Goal: Task Accomplishment & Management: Use online tool/utility

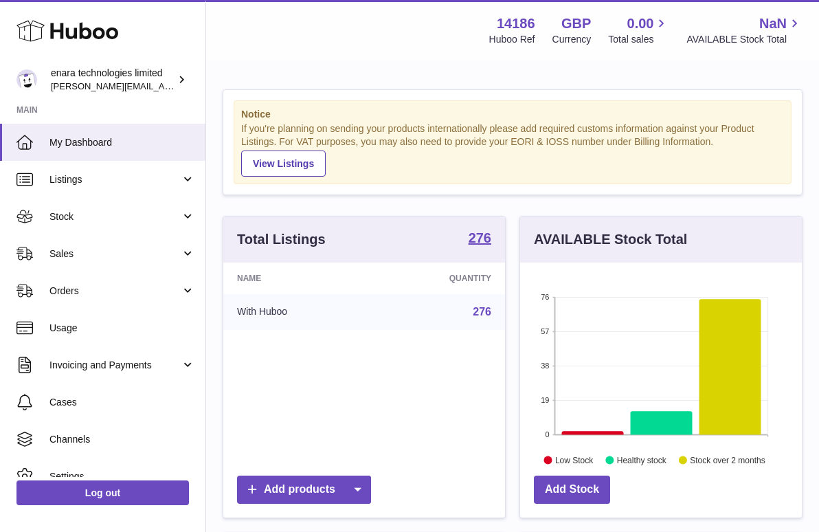
scroll to position [214, 282]
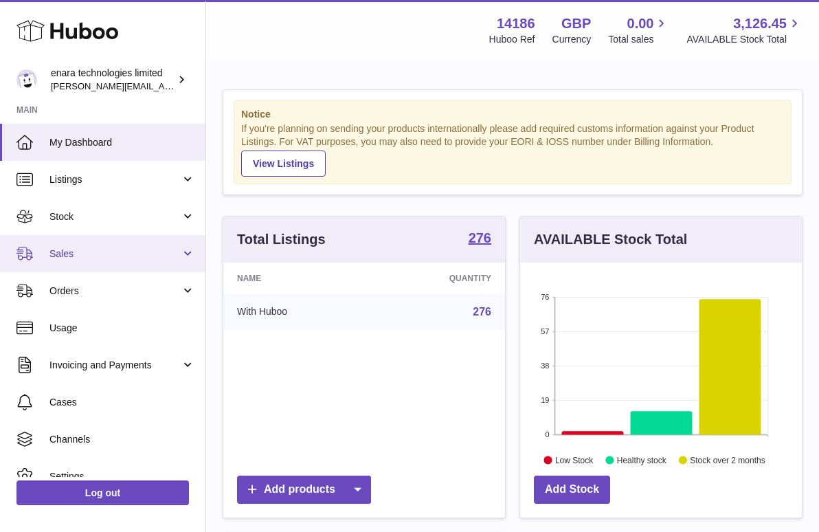
click at [122, 250] on span "Sales" at bounding box center [114, 253] width 131 height 13
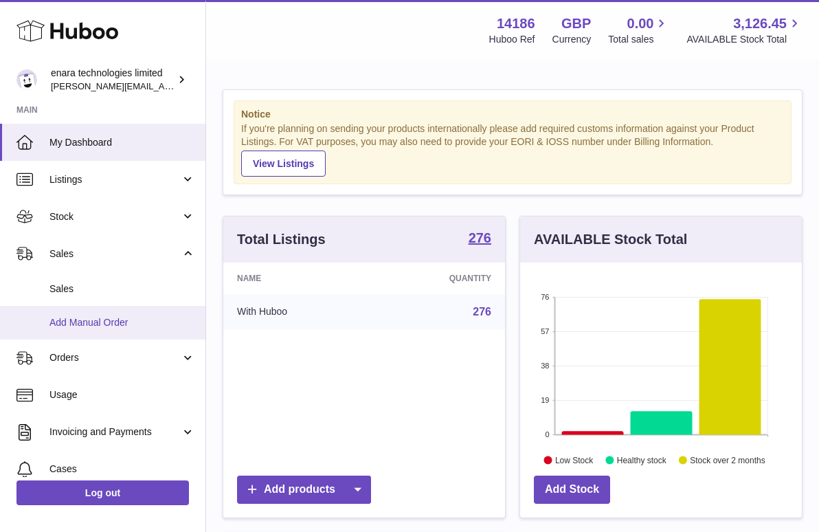
click at [128, 313] on link "Add Manual Order" at bounding box center [103, 323] width 206 height 34
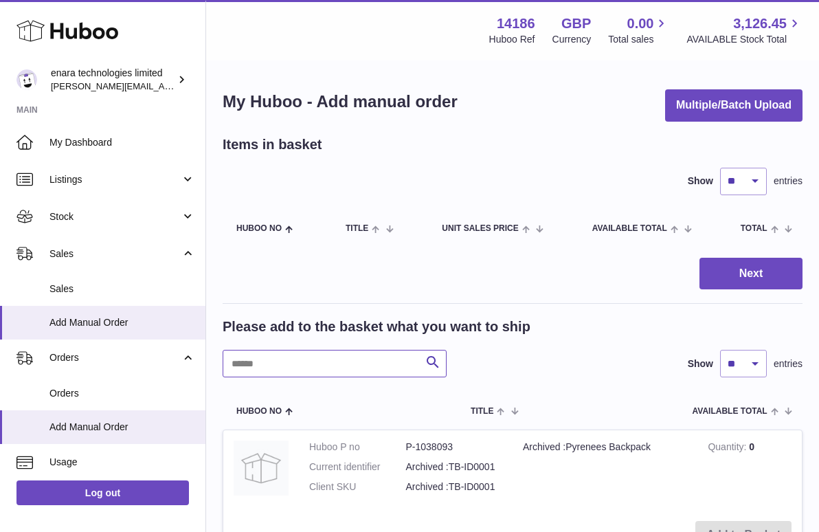
click at [358, 359] on input "text" at bounding box center [335, 363] width 224 height 27
type input "******"
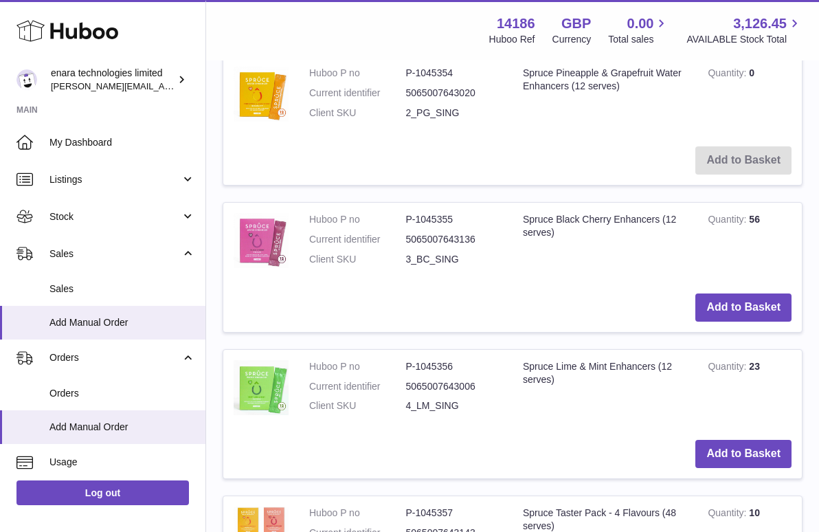
scroll to position [516, 0]
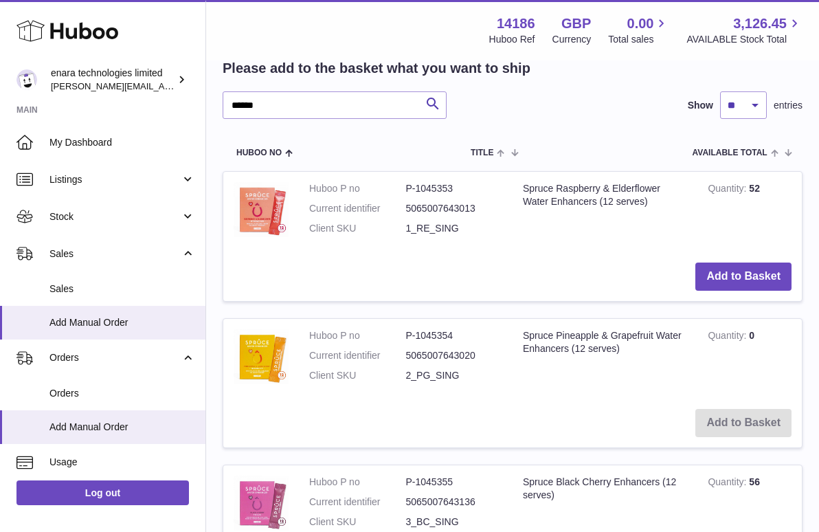
scroll to position [259, 0]
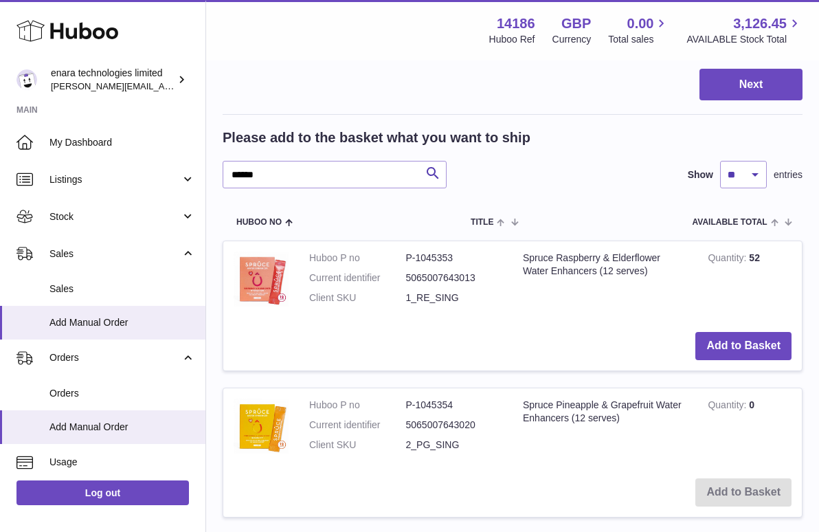
scroll to position [190, 0]
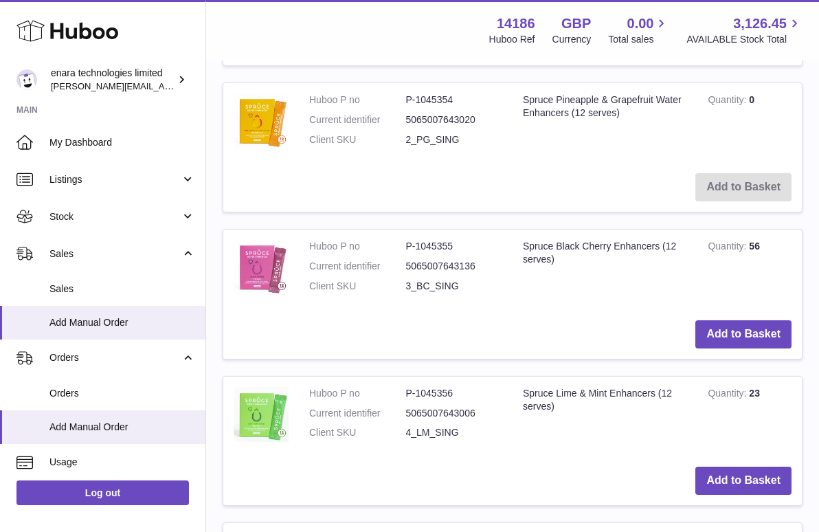
scroll to position [498, 0]
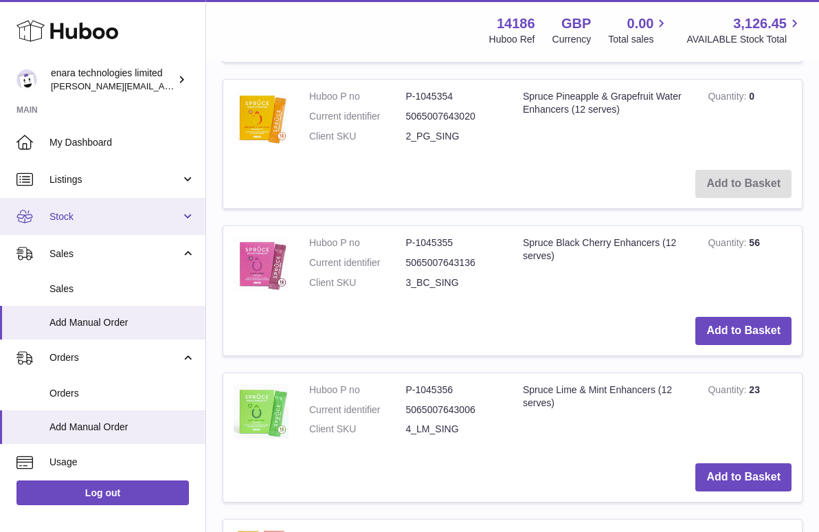
click at [164, 203] on link "Stock" at bounding box center [103, 216] width 206 height 37
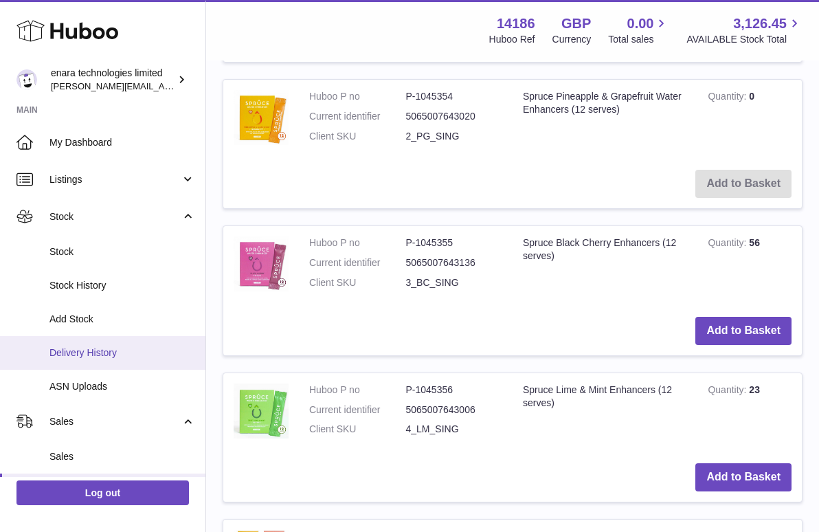
click at [132, 348] on span "Delivery History" at bounding box center [122, 352] width 146 height 13
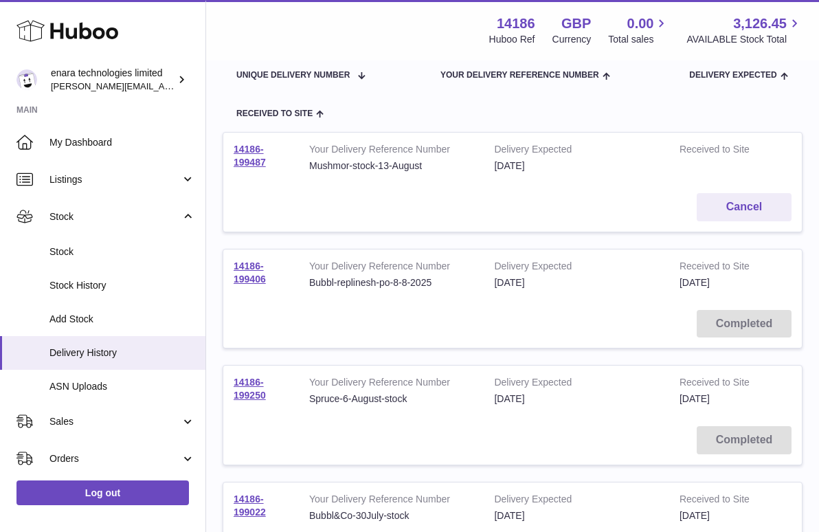
scroll to position [164, 0]
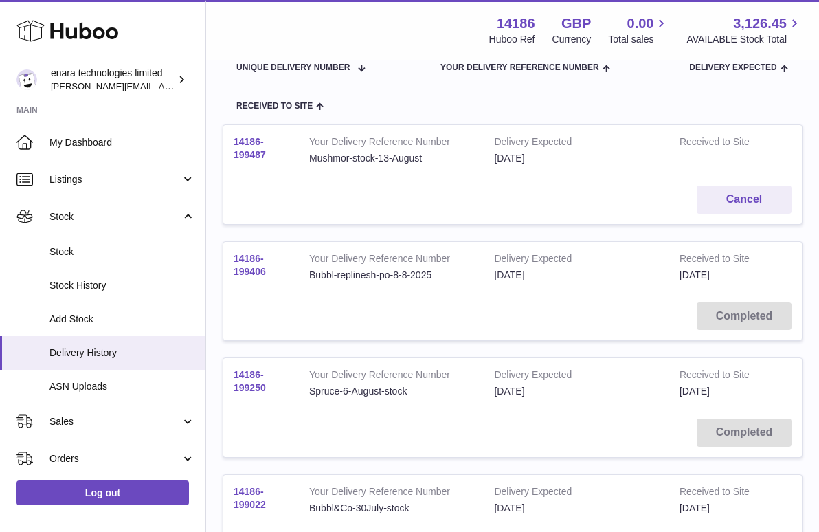
click at [249, 381] on link "14186-199250" at bounding box center [250, 381] width 32 height 24
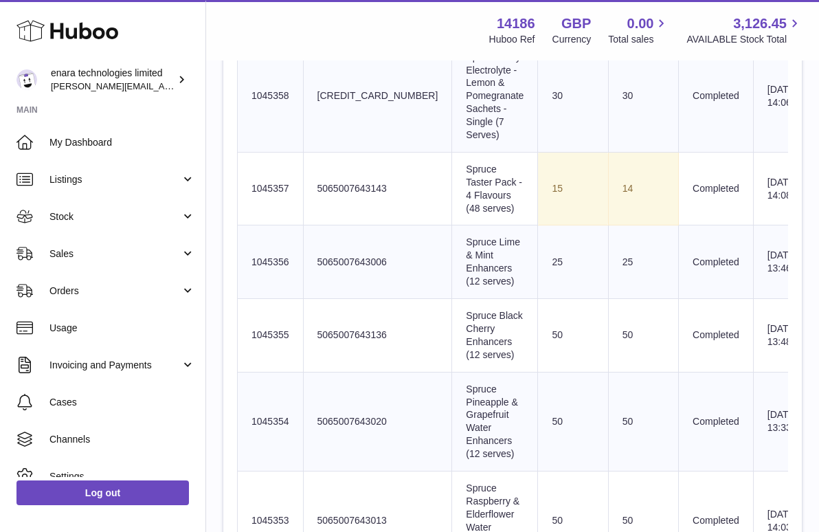
scroll to position [663, 0]
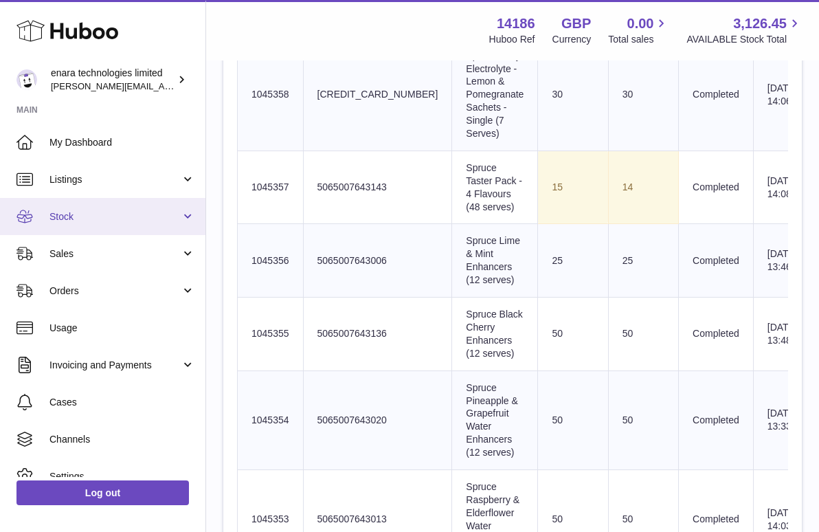
click at [144, 212] on span "Stock" at bounding box center [114, 216] width 131 height 13
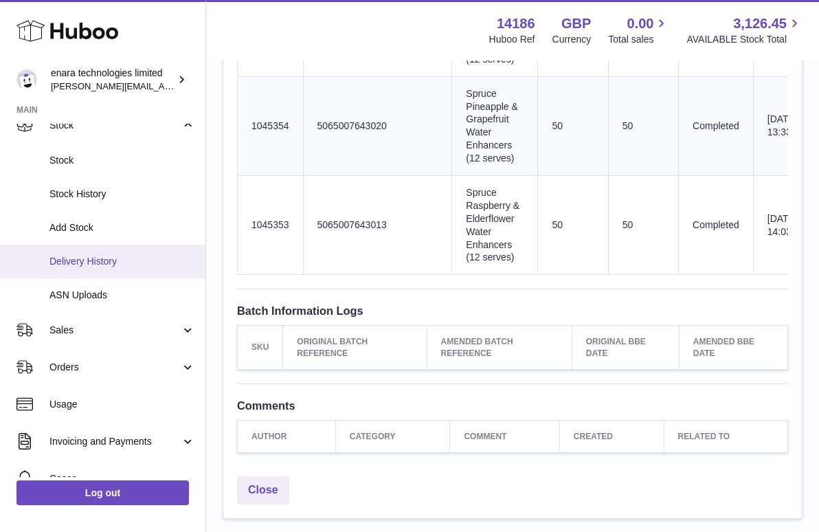
scroll to position [220, 0]
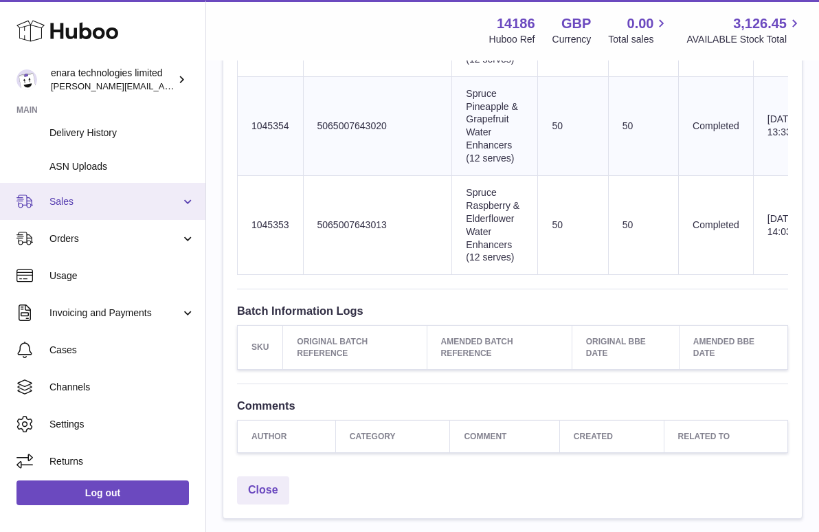
click at [126, 195] on span "Sales" at bounding box center [114, 201] width 131 height 13
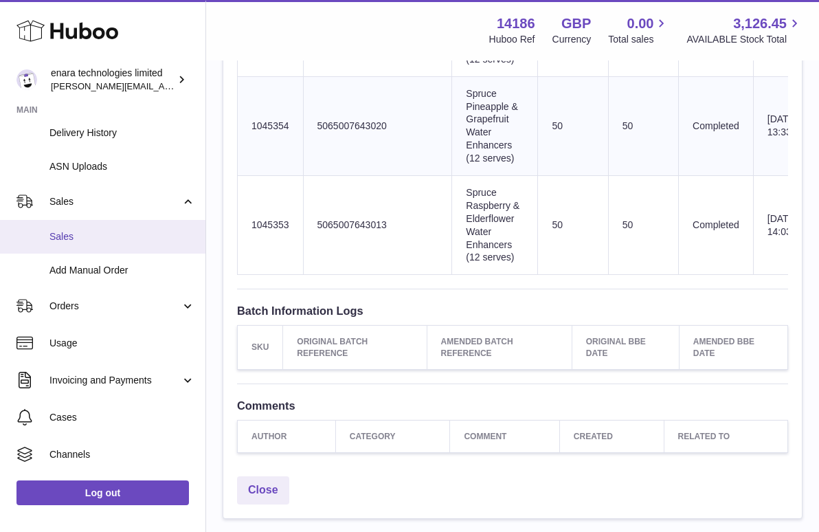
click at [122, 230] on span "Sales" at bounding box center [122, 236] width 146 height 13
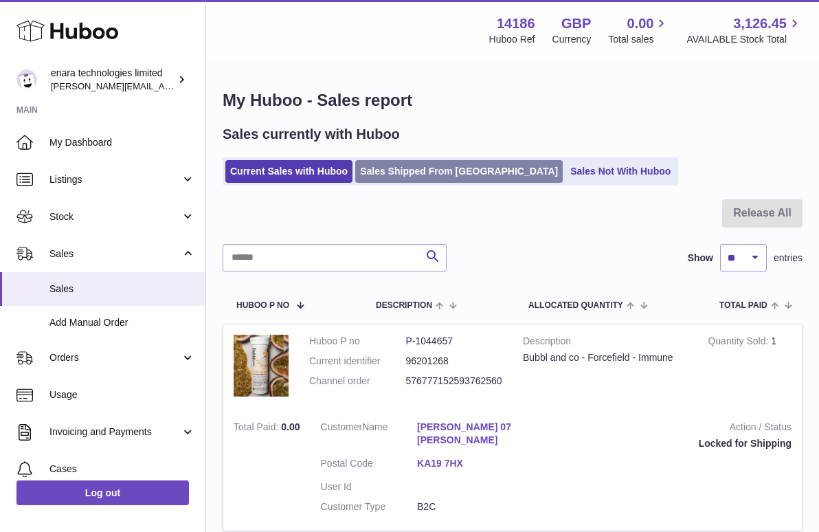
click at [448, 168] on link "Sales Shipped From [GEOGRAPHIC_DATA]" at bounding box center [459, 171] width 208 height 23
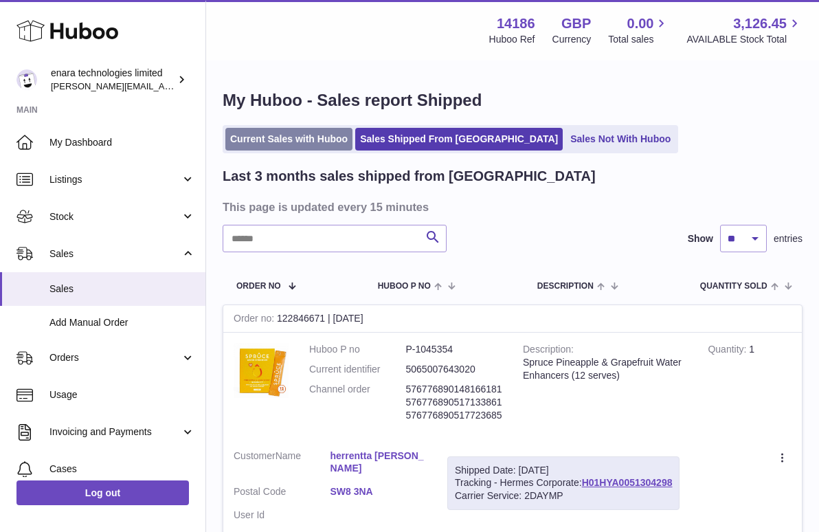
click at [268, 143] on link "Current Sales with Huboo" at bounding box center [288, 139] width 127 height 23
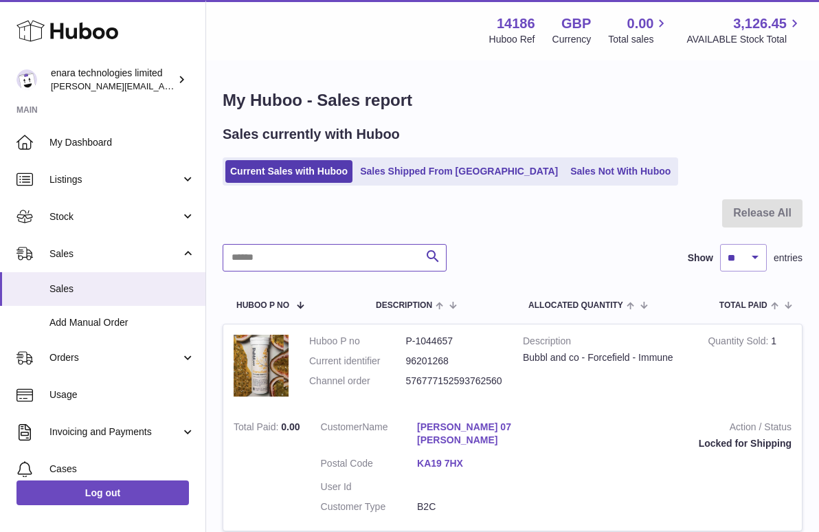
click at [390, 260] on input "text" at bounding box center [335, 257] width 224 height 27
paste input "**********"
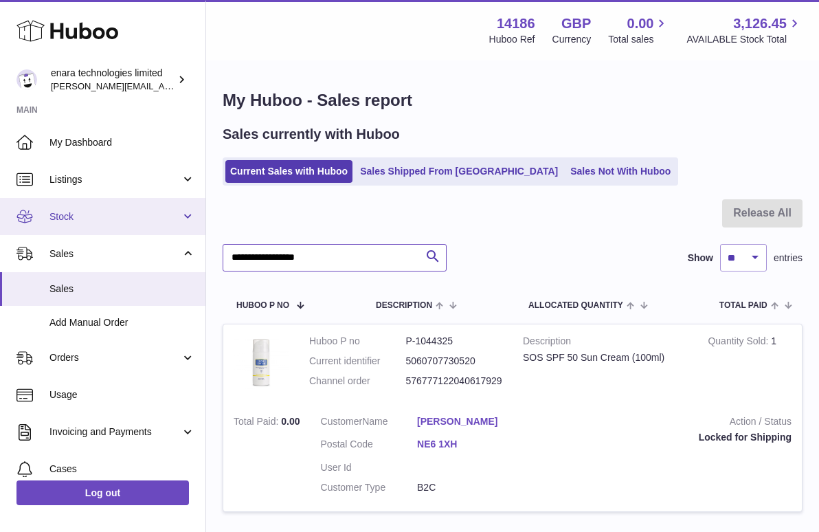
drag, startPoint x: 366, startPoint y: 257, endPoint x: 91, endPoint y: 213, distance: 279.1
click at [91, 213] on div "Huboo enara technologies limited [EMAIL_ADDRESS][DOMAIN_NAME] Main My Dashboard…" at bounding box center [409, 318] width 819 height 637
paste input "text"
type input "**********"
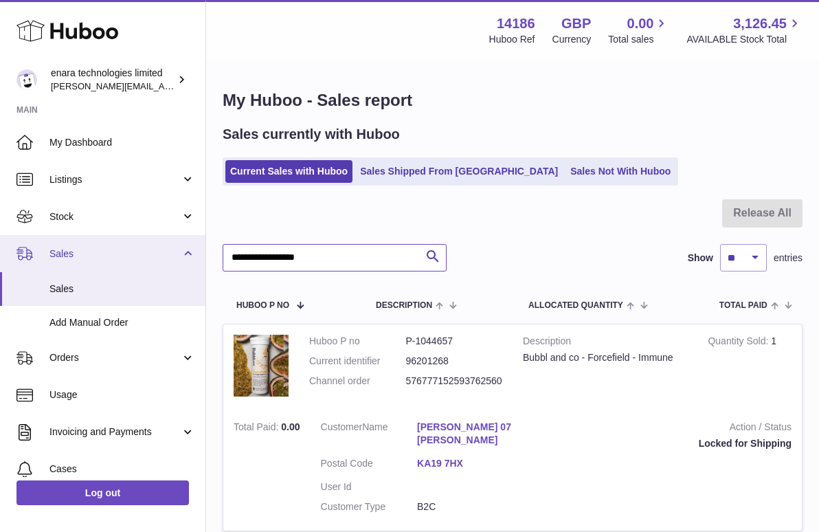
drag, startPoint x: 366, startPoint y: 258, endPoint x: 126, endPoint y: 236, distance: 241.0
click at [126, 236] on div "Huboo enara technologies limited [EMAIL_ADDRESS][DOMAIN_NAME] Main My Dashboard…" at bounding box center [409, 328] width 819 height 656
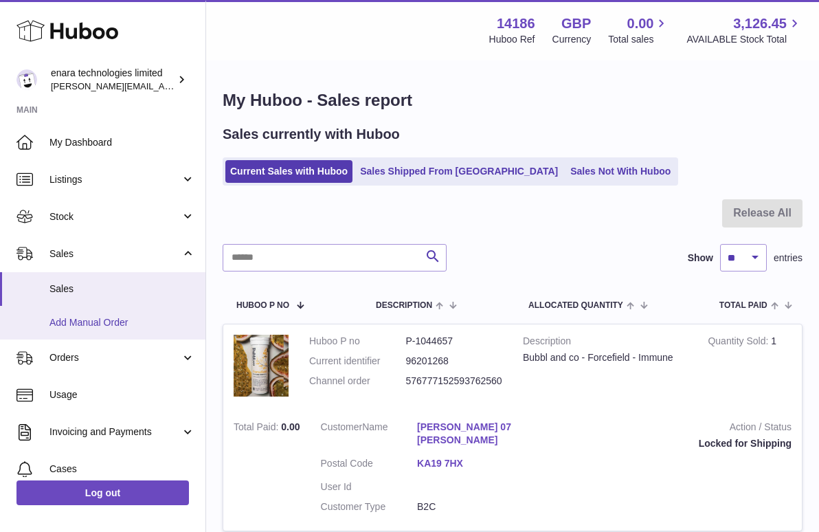
click at [106, 324] on span "Add Manual Order" at bounding box center [122, 322] width 146 height 13
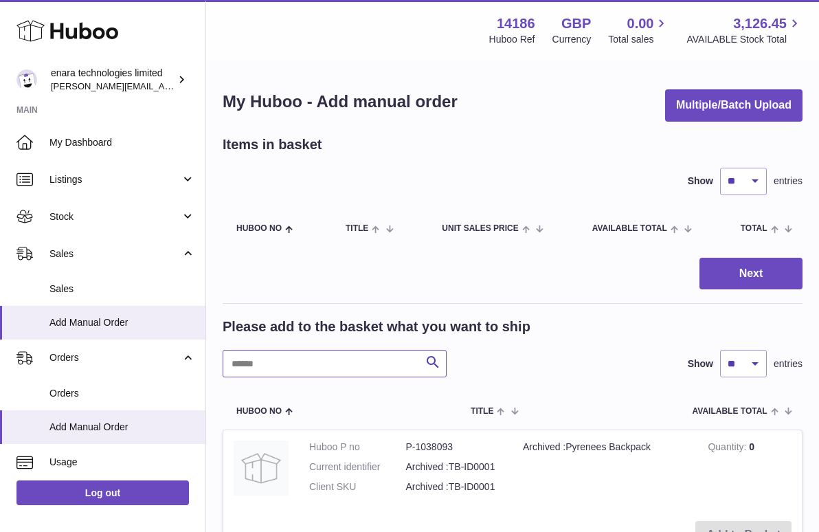
click at [390, 364] on input "text" at bounding box center [335, 363] width 224 height 27
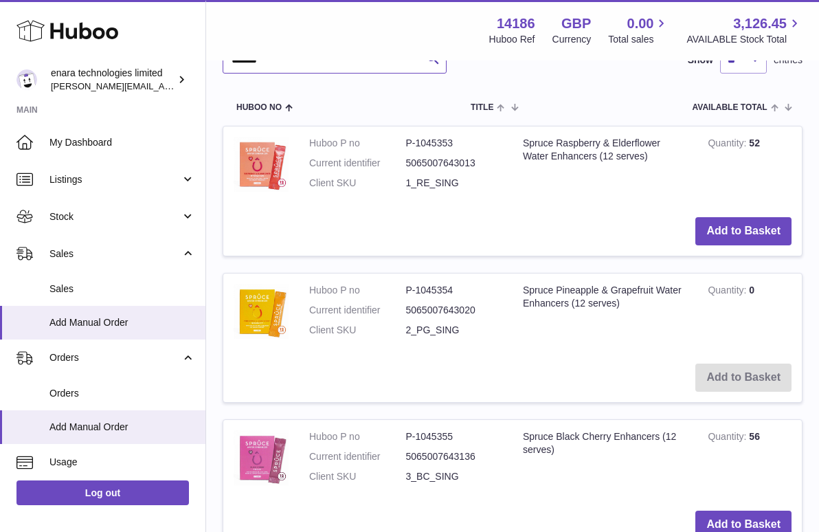
scroll to position [305, 0]
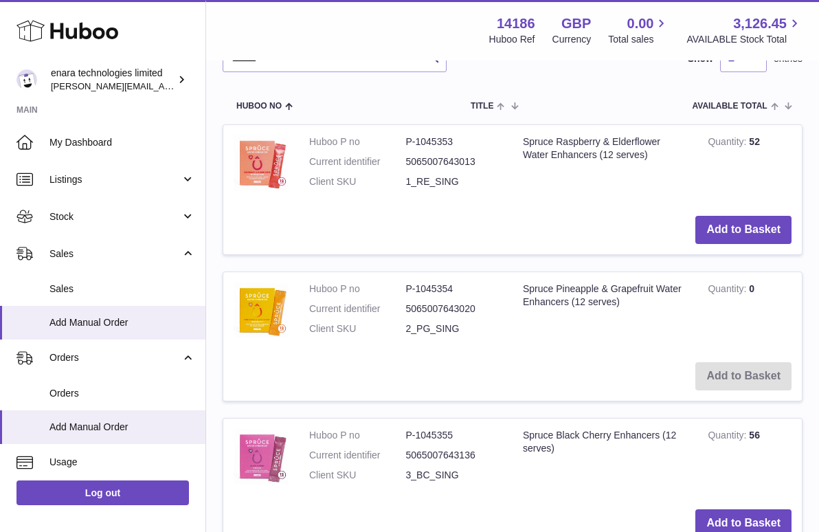
click at [584, 290] on td "Spruce Pineapple & Grapefruit Water Enhancers (12 serves)" at bounding box center [605, 312] width 185 height 80
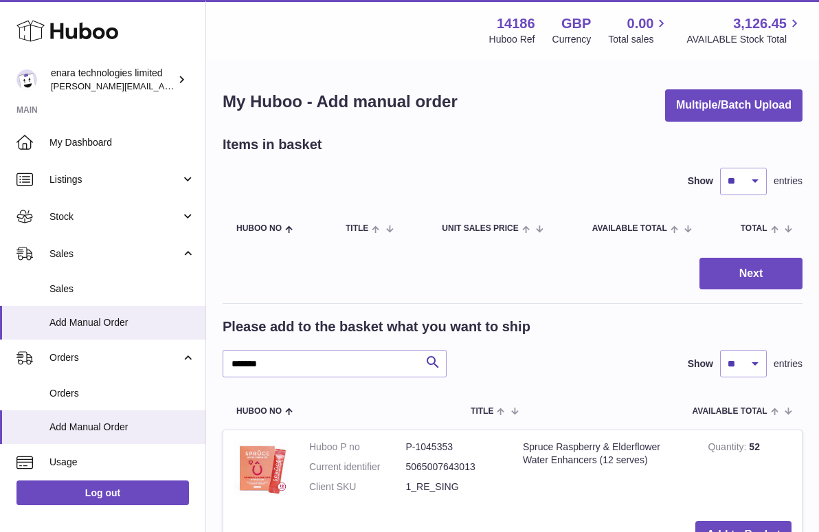
scroll to position [0, 0]
drag, startPoint x: 298, startPoint y: 363, endPoint x: 64, endPoint y: 332, distance: 236.4
type input "*"
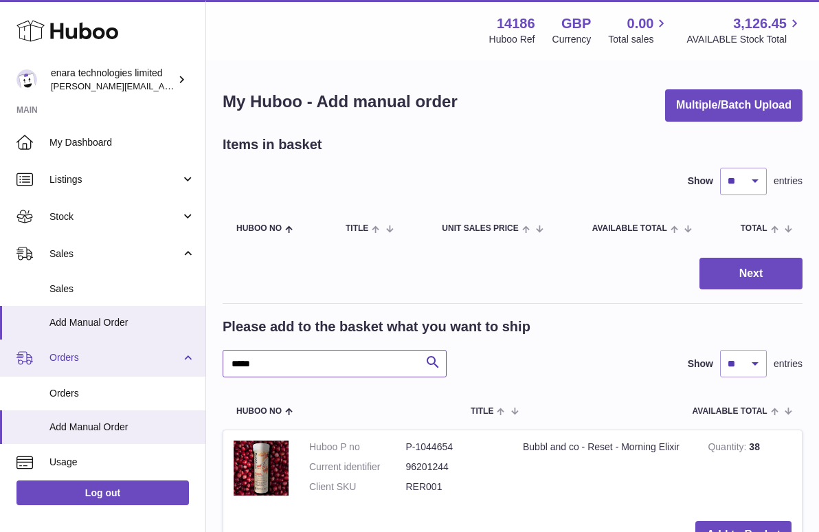
drag, startPoint x: 354, startPoint y: 359, endPoint x: 138, endPoint y: 345, distance: 216.3
type input "***"
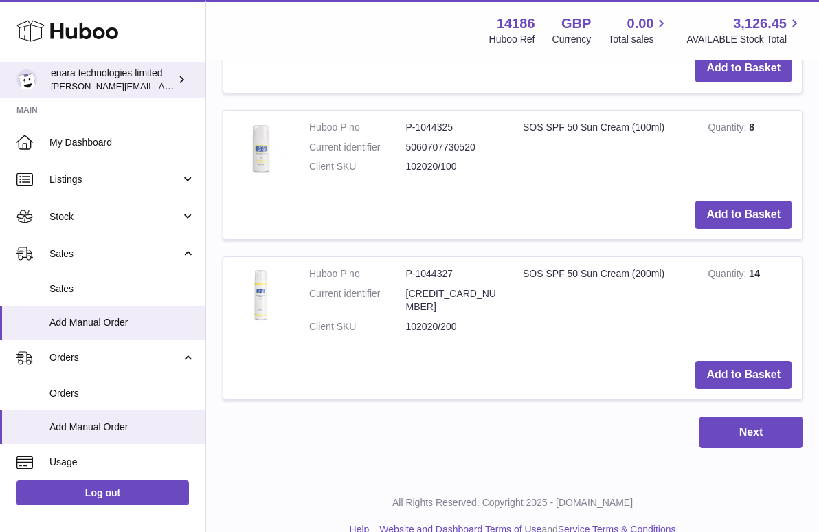
scroll to position [654, 0]
